Goal: Task Accomplishment & Management: Use online tool/utility

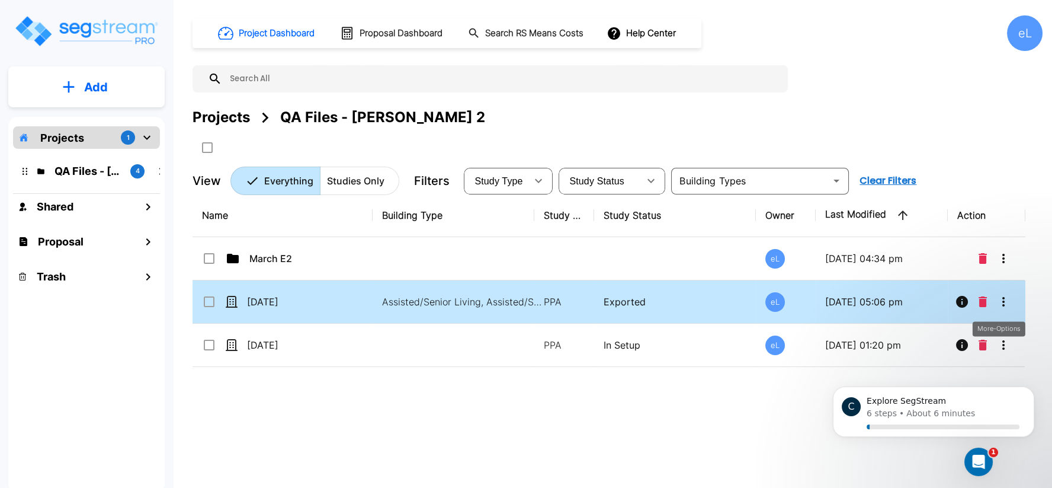
click at [1011, 302] on button "More-Options" at bounding box center [1004, 302] width 24 height 24
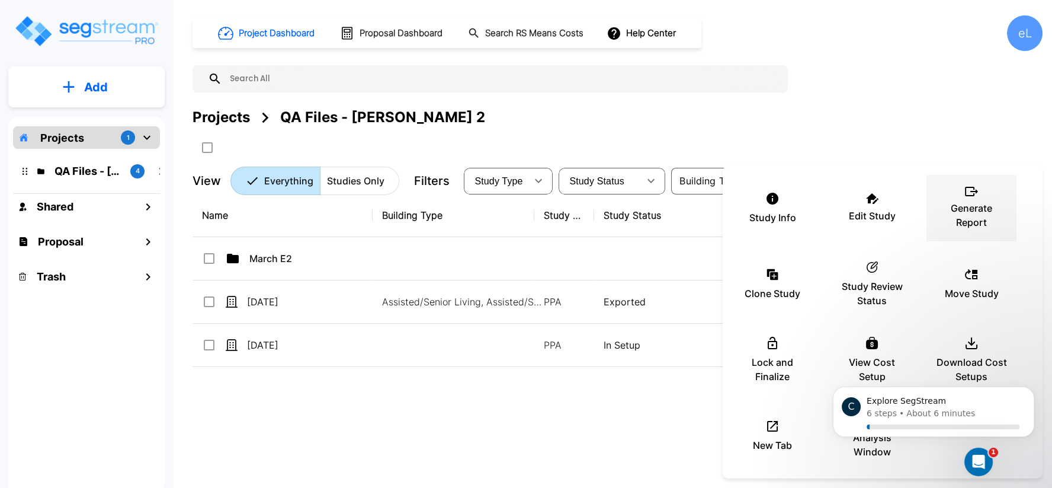
click at [966, 209] on p "Generate Report" at bounding box center [971, 215] width 71 height 28
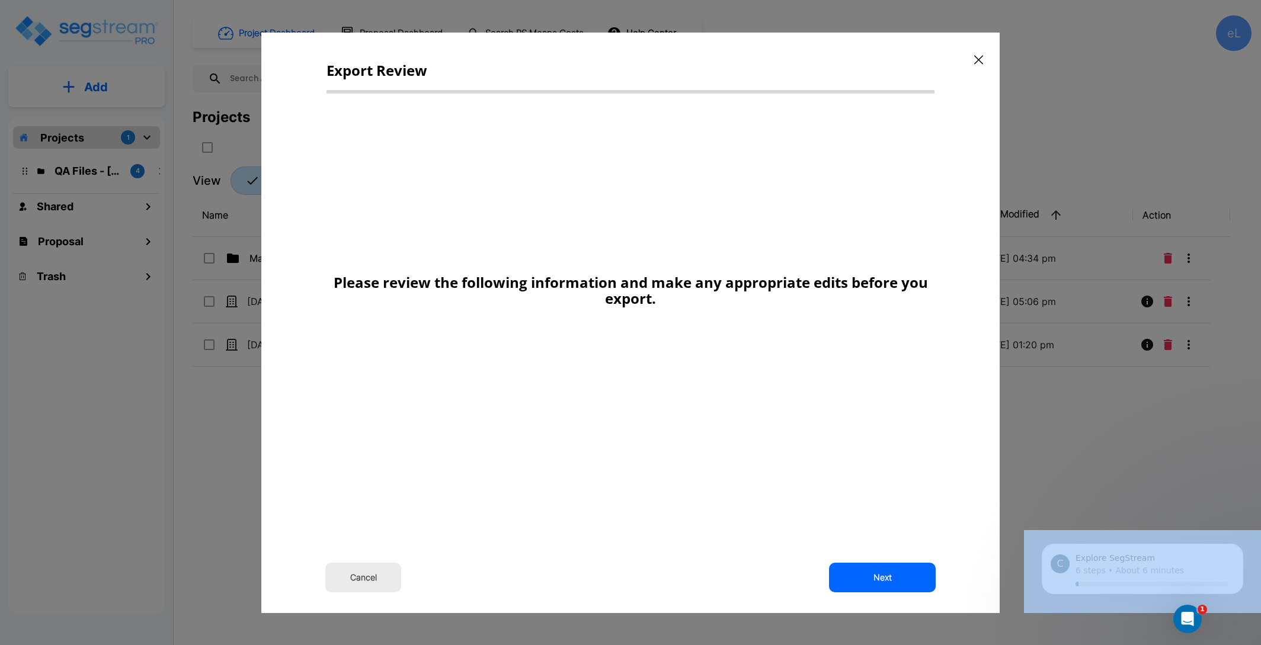
click at [844, 487] on div "Export Review Please review the following information and make any appropriate …" at bounding box center [630, 322] width 738 height 581
click at [844, 487] on button "Next" at bounding box center [882, 578] width 107 height 30
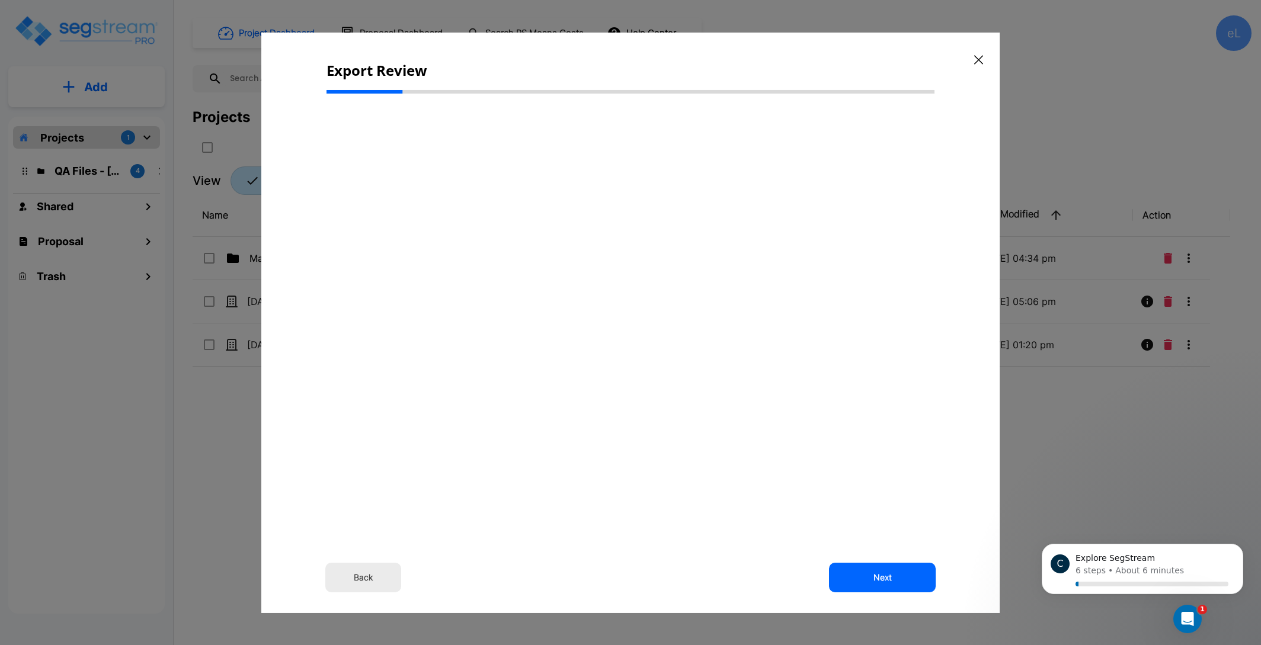
select select "2025"
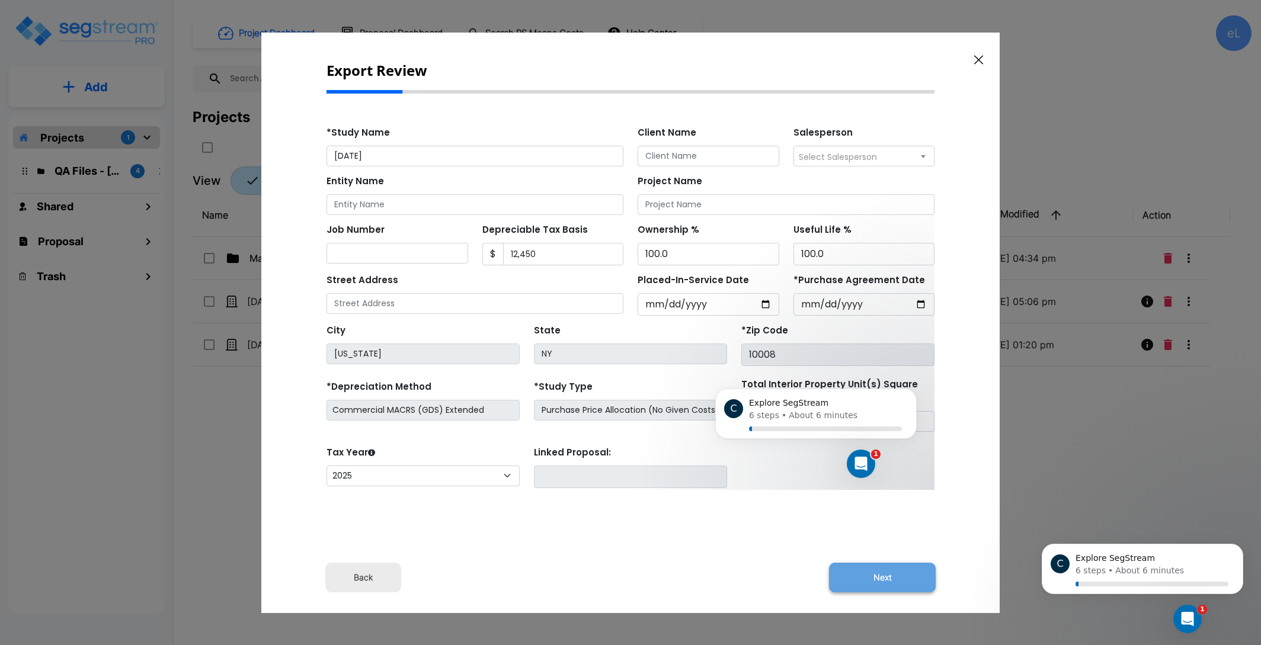
click at [875, 487] on button "Next" at bounding box center [882, 578] width 107 height 30
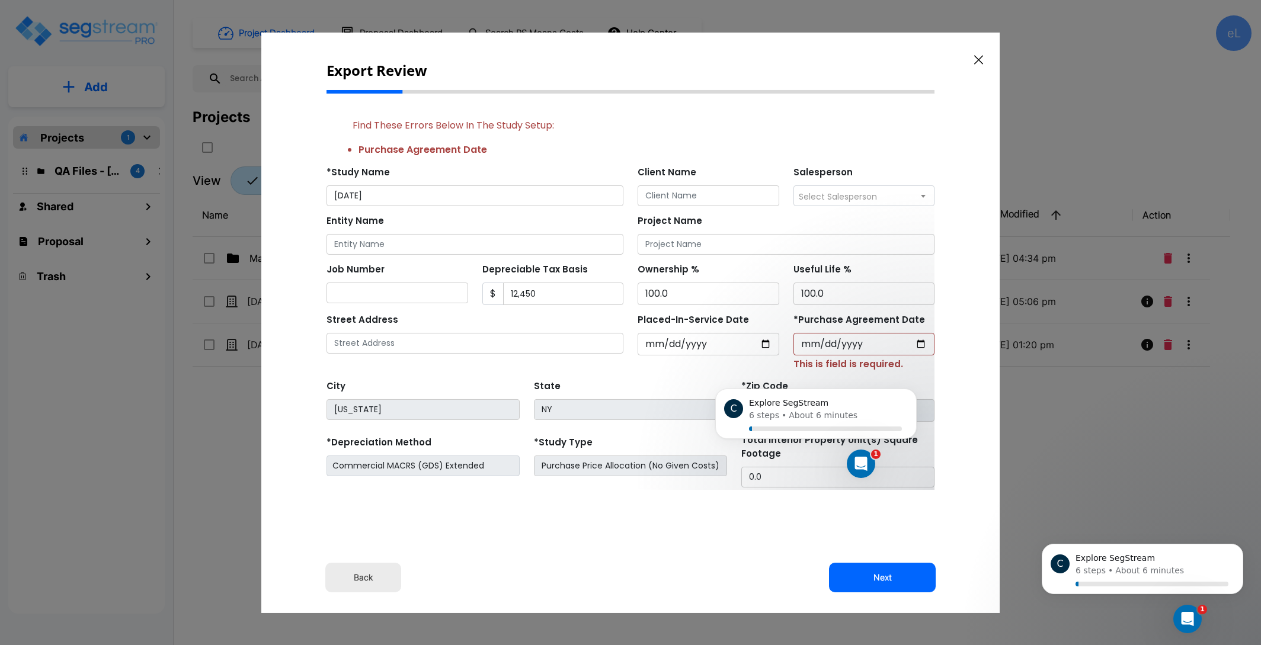
click at [873, 347] on div "C Explore SegStream 6 steps • About 6 minutes" at bounding box center [816, 364] width 218 height 148
click at [896, 354] on input "*Purchase Agreement Date" at bounding box center [864, 343] width 142 height 23
click at [896, 344] on input "*Purchase Agreement Date" at bounding box center [864, 343] width 142 height 23
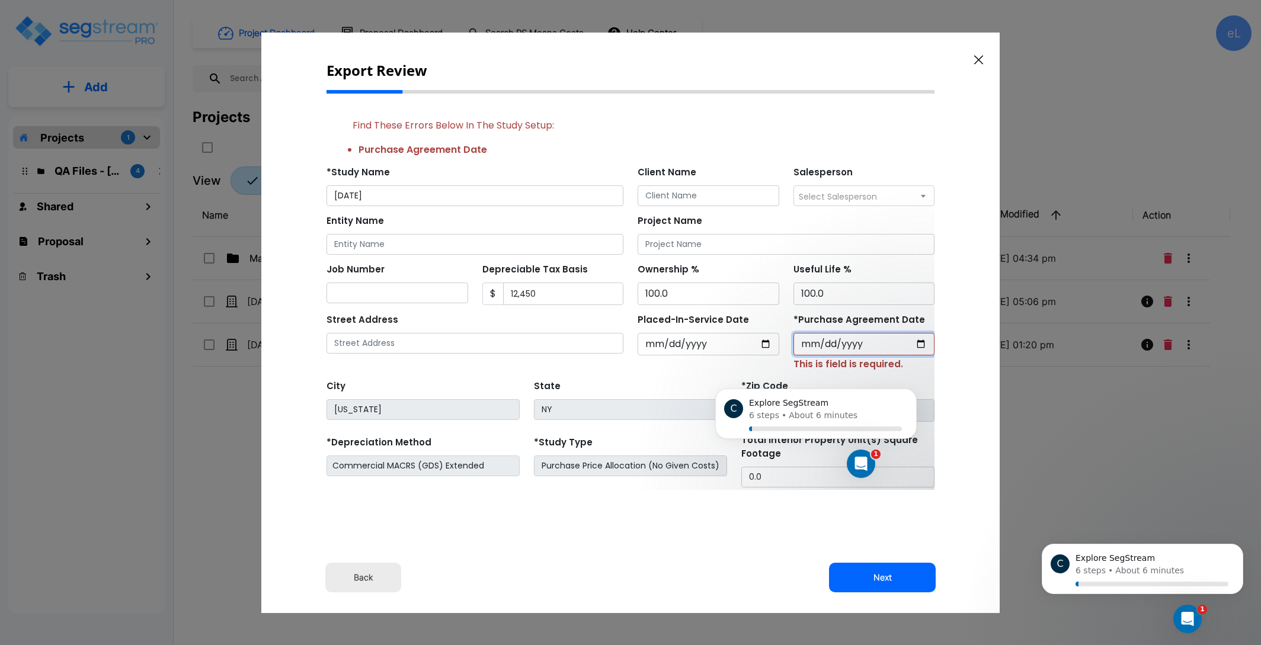
type input "[DATE]"
click at [880, 487] on button "Next" at bounding box center [882, 578] width 107 height 30
